Goal: Obtain resource: Download file/media

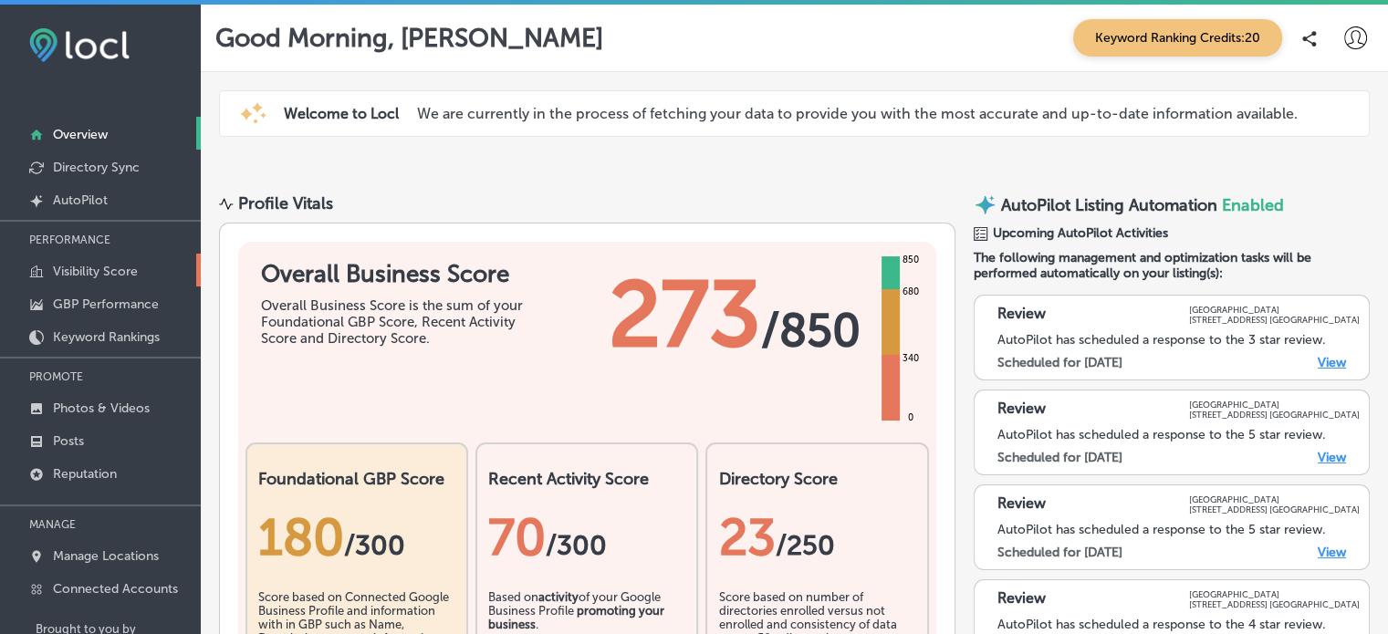
click at [112, 269] on p "Visibility Score" at bounding box center [95, 272] width 85 height 16
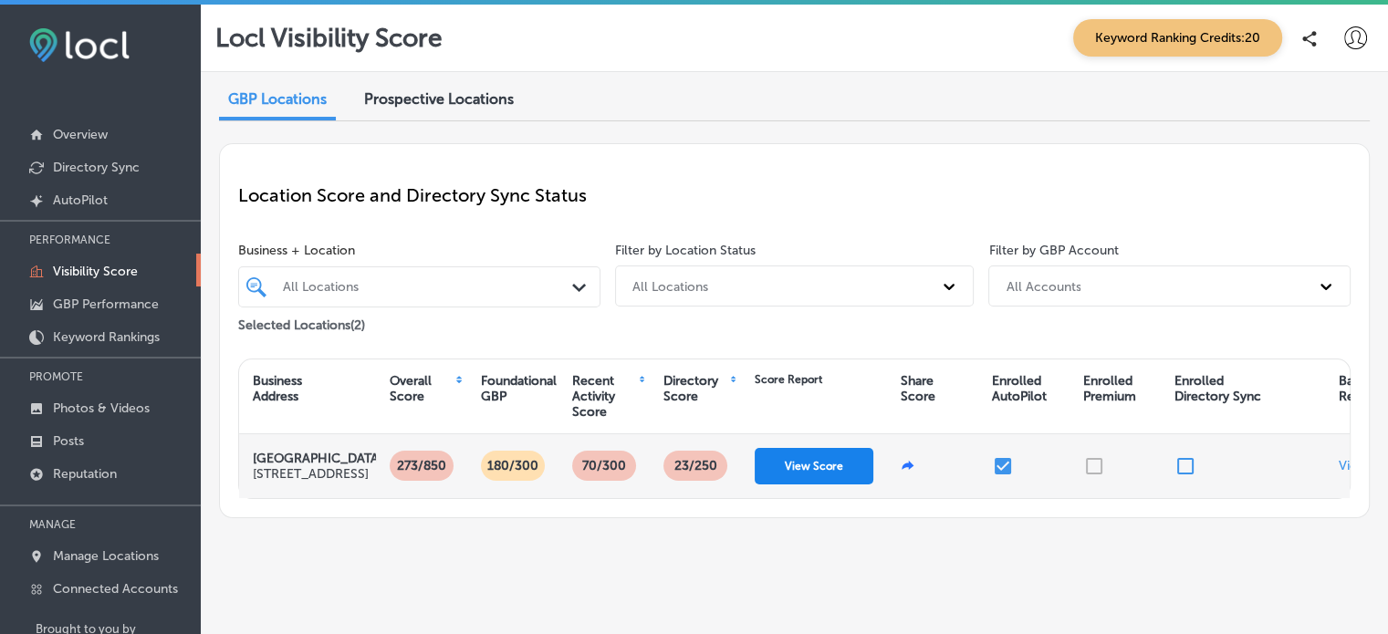
click at [803, 480] on button "View Score" at bounding box center [814, 466] width 119 height 37
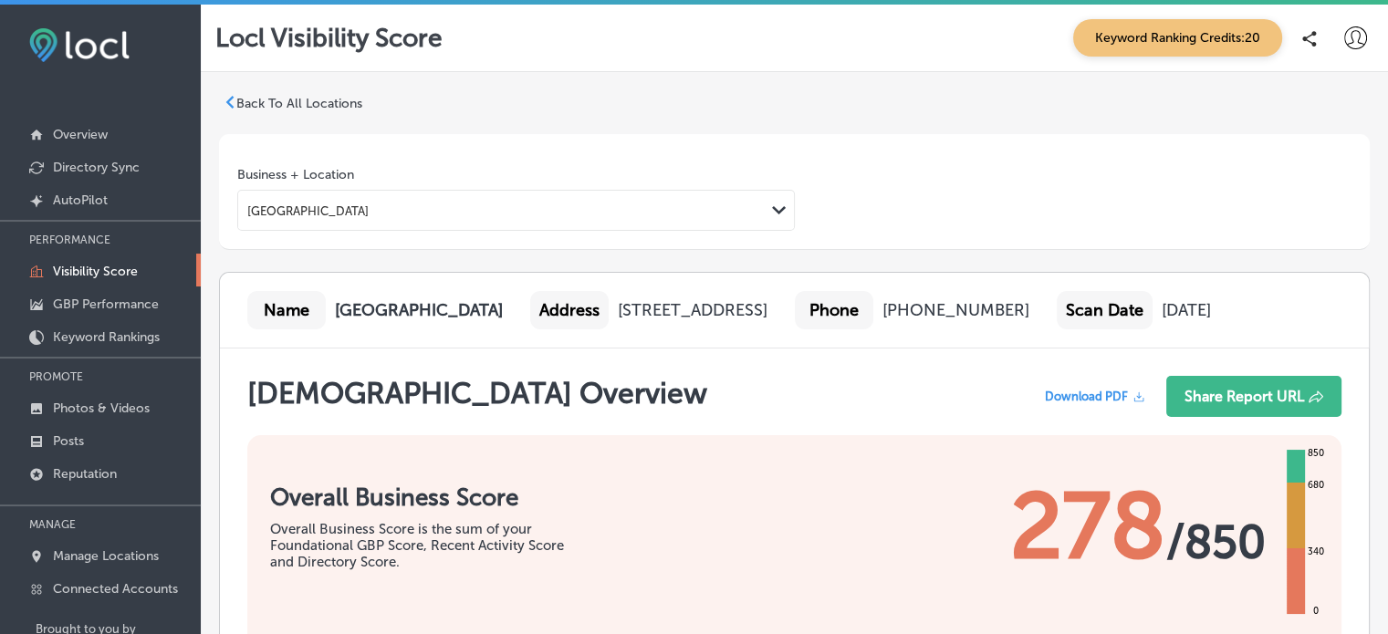
click at [1121, 376] on div "Download PDF" at bounding box center [1095, 396] width 124 height 41
